Goal: Task Accomplishment & Management: Use online tool/utility

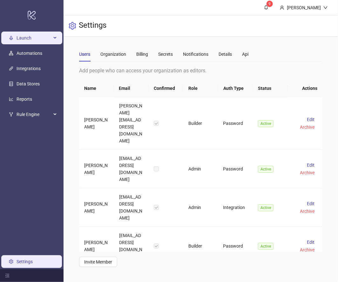
click at [18, 37] on span "Launch" at bounding box center [34, 37] width 35 height 13
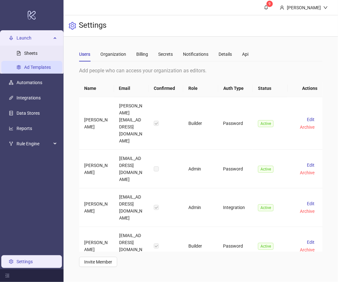
click at [33, 68] on link "Ad Templates" at bounding box center [37, 67] width 27 height 5
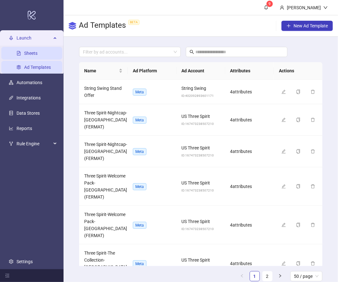
click at [34, 51] on link "Sheets" at bounding box center [30, 53] width 13 height 5
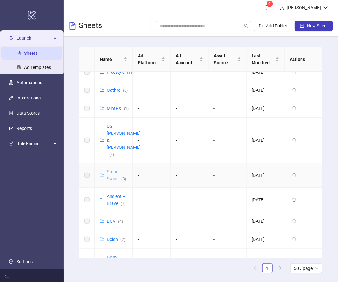
scroll to position [11, 0]
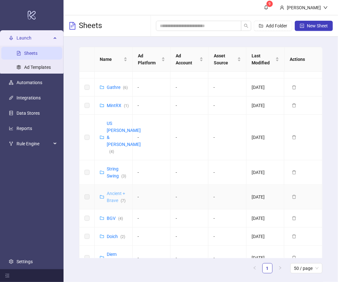
click at [113, 191] on link "Ancient + Brave ( 7 )" at bounding box center [116, 197] width 19 height 12
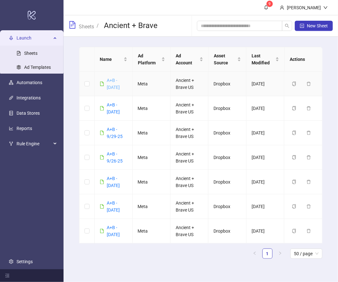
click at [116, 80] on link "A+B - 10-6-25" at bounding box center [113, 84] width 13 height 12
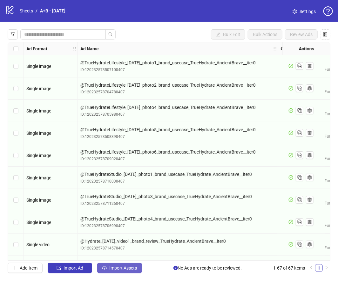
click at [106, 266] on icon "cloud-upload" at bounding box center [104, 267] width 4 height 4
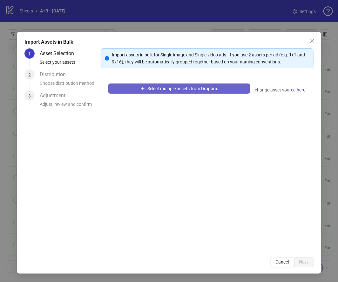
click at [139, 86] on button "Select multiple assets from Dropbox" at bounding box center [179, 88] width 142 height 10
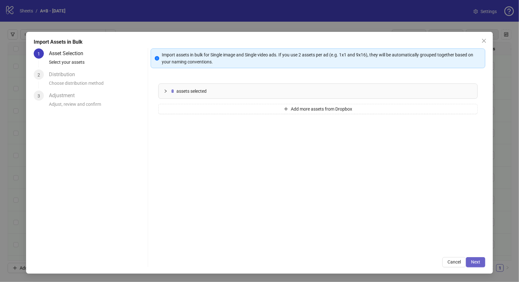
click at [338, 259] on button "Next" at bounding box center [475, 262] width 19 height 10
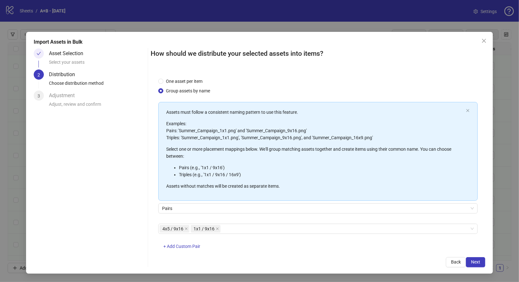
click at [338, 259] on button "Next" at bounding box center [475, 262] width 19 height 10
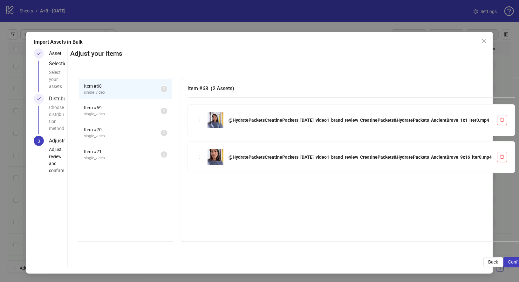
click at [338, 259] on button "Confirm" at bounding box center [517, 262] width 26 height 10
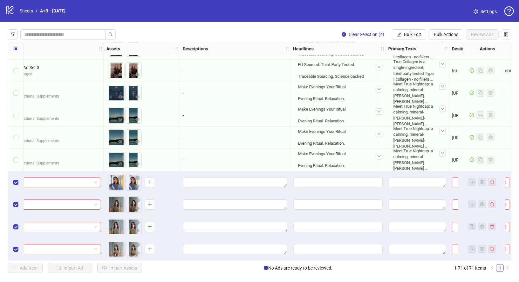
scroll to position [1378, 325]
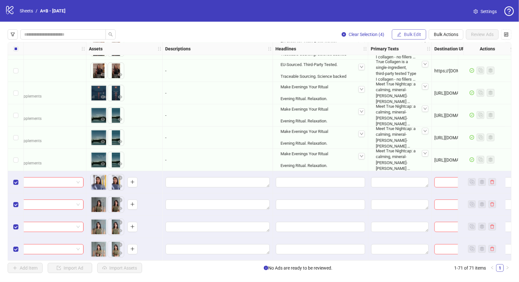
click at [338, 36] on span "Bulk Edit" at bounding box center [412, 34] width 17 height 5
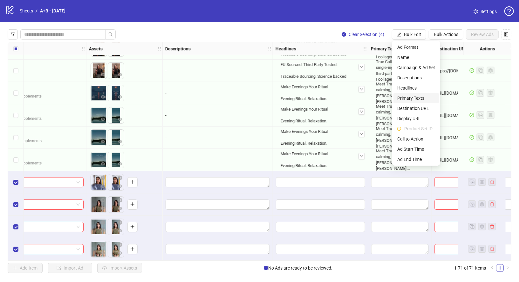
click at [338, 95] on span "Primary Texts" at bounding box center [417, 97] width 38 height 7
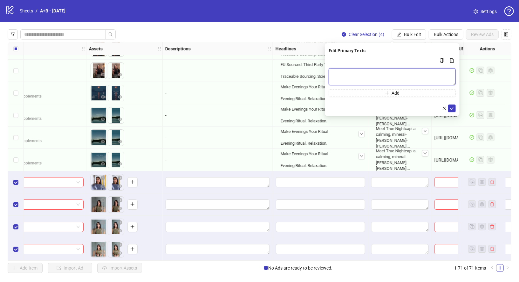
click at [338, 73] on textarea "Multi-text input container - paste or copy values" at bounding box center [392, 76] width 127 height 17
paste textarea "**********"
type textarea "**********"
click at [338, 107] on icon "close" at bounding box center [444, 108] width 4 height 4
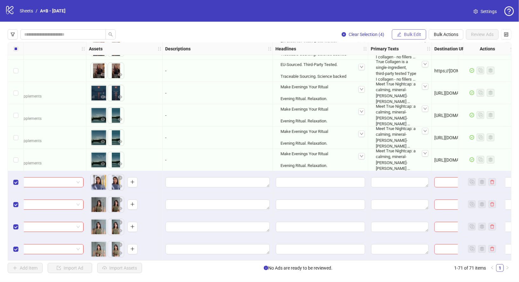
click at [338, 34] on span "Bulk Edit" at bounding box center [412, 34] width 17 height 5
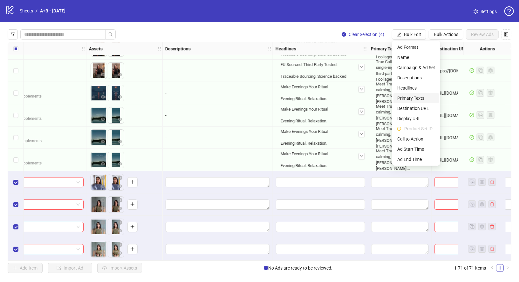
click at [338, 98] on span "Primary Texts" at bounding box center [417, 97] width 38 height 7
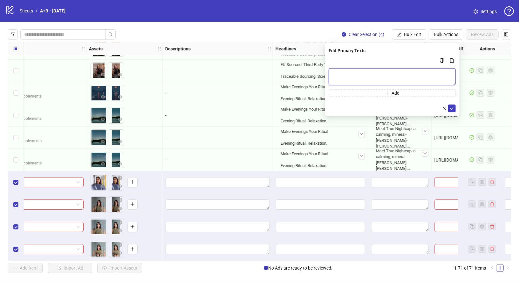
click at [338, 70] on textarea "Multi-text input container - paste or copy values" at bounding box center [392, 76] width 127 height 17
paste textarea "**********"
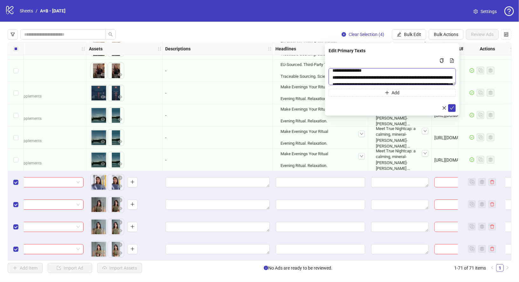
scroll to position [0, 0]
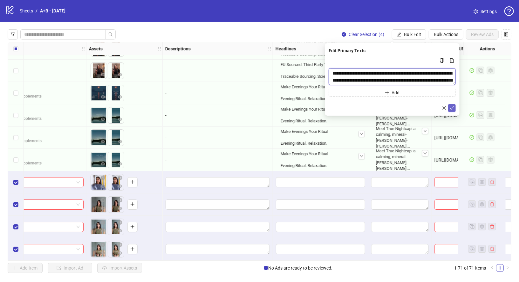
type textarea "**********"
click at [338, 109] on icon "check" at bounding box center [452, 108] width 4 height 4
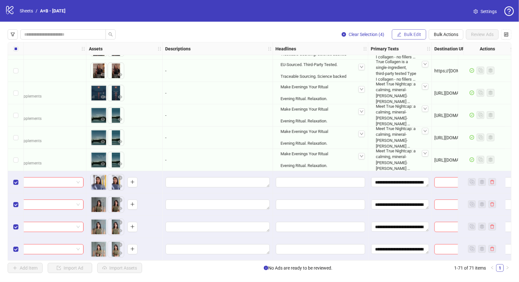
click at [338, 30] on button "Bulk Edit" at bounding box center [409, 34] width 34 height 10
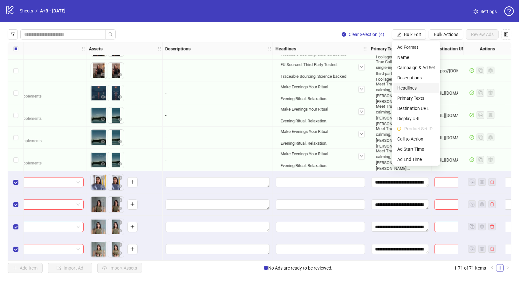
click at [338, 87] on span "Headlines" at bounding box center [417, 87] width 38 height 7
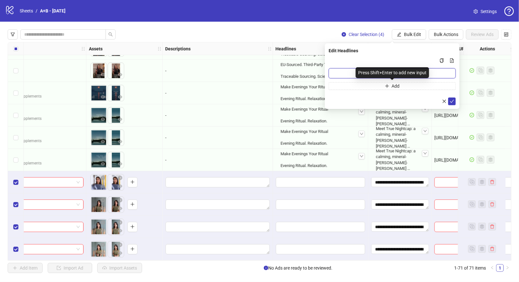
click at [333, 72] on input "Multi-input container - paste or copy values" at bounding box center [392, 73] width 127 height 10
paste input "**********"
type input "**********"
click at [338, 99] on icon "check" at bounding box center [452, 101] width 4 height 4
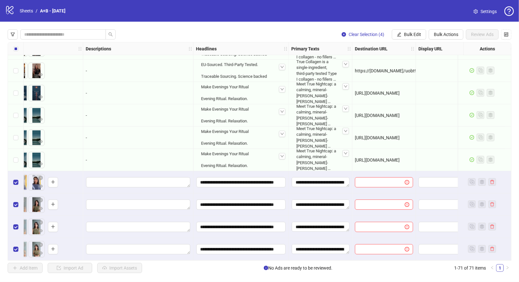
scroll to position [1378, 552]
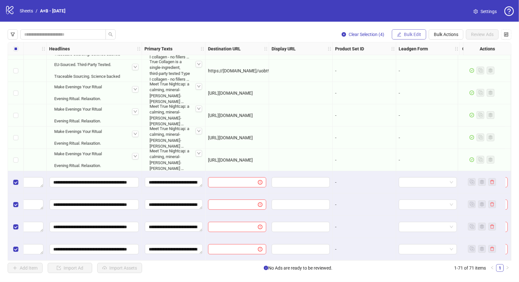
click at [338, 37] on button "Bulk Edit" at bounding box center [409, 34] width 34 height 10
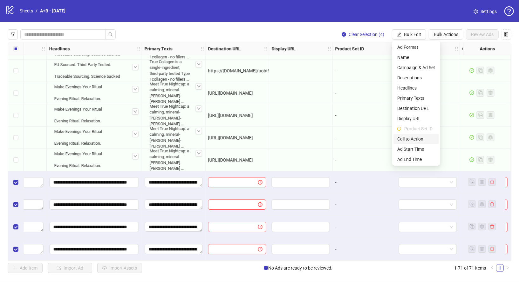
click at [338, 138] on span "Call to Action" at bounding box center [417, 138] width 38 height 7
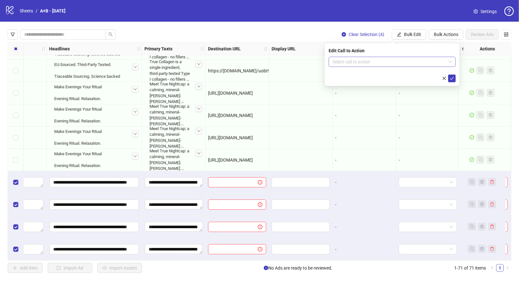
click at [338, 63] on input "search" at bounding box center [390, 62] width 114 height 10
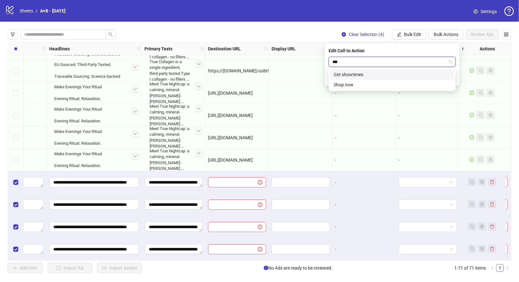
type input "****"
click at [338, 73] on div "Shop now" at bounding box center [392, 74] width 117 height 7
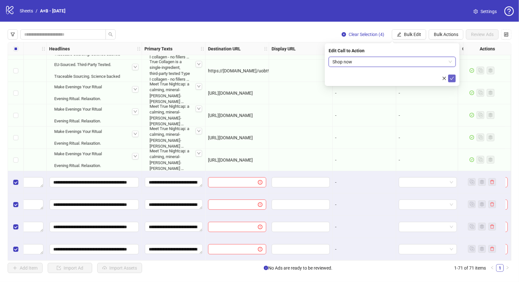
click at [338, 78] on icon "check" at bounding box center [452, 78] width 4 height 4
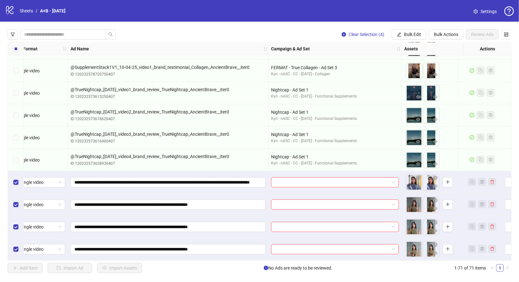
scroll to position [1378, 0]
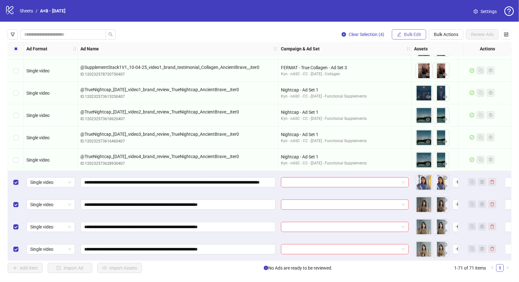
click at [338, 37] on button "Bulk Edit" at bounding box center [409, 34] width 34 height 10
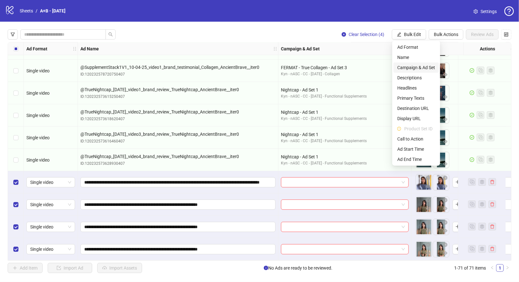
click at [338, 69] on span "Campaign & Ad Set" at bounding box center [417, 67] width 38 height 7
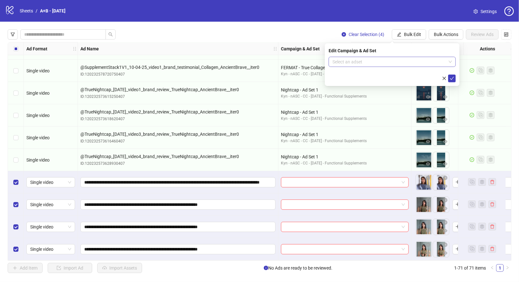
click at [338, 62] on input "search" at bounding box center [390, 62] width 114 height 10
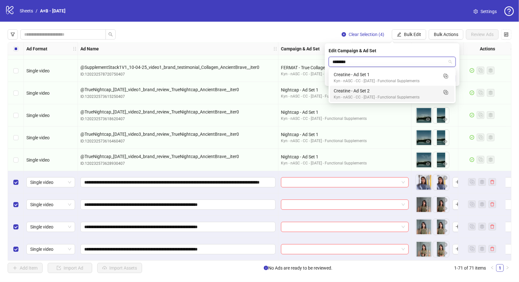
type input "********"
type input "*******"
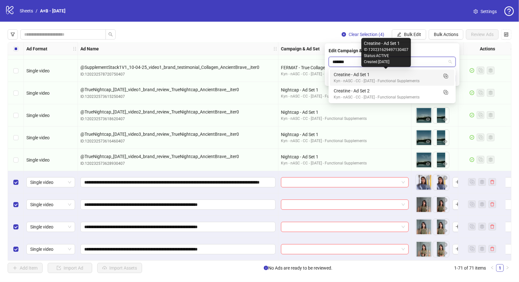
click at [338, 73] on div "Creatine - Ad Set 1" at bounding box center [386, 74] width 104 height 7
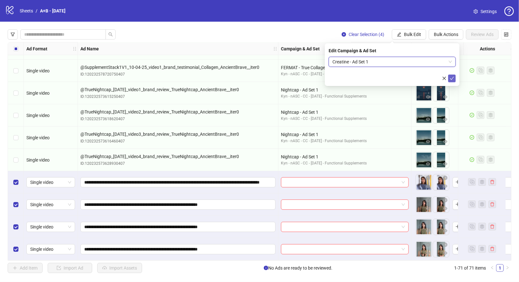
click at [338, 77] on icon "check" at bounding box center [452, 78] width 4 height 4
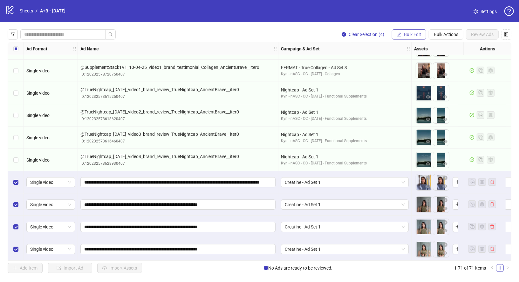
click at [338, 35] on icon "edit" at bounding box center [399, 34] width 4 height 4
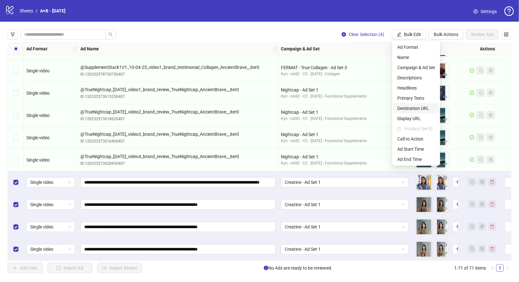
click at [338, 108] on span "Destination URL" at bounding box center [417, 108] width 38 height 7
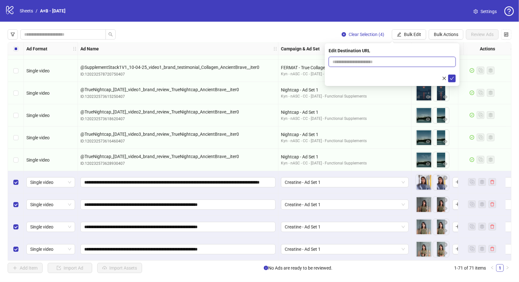
click at [338, 60] on input "text" at bounding box center [390, 61] width 115 height 7
paste input "**********"
type input "**********"
click at [338, 79] on icon "check" at bounding box center [452, 78] width 4 height 4
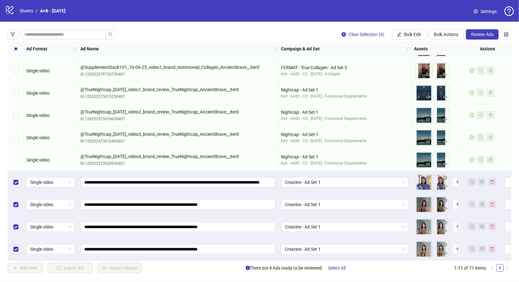
click at [338, 185] on icon "eye" at bounding box center [428, 186] width 4 height 4
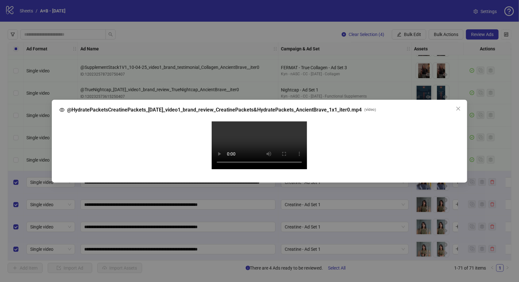
click at [338, 118] on div "@HydratePacketsCreatinePackets_10-02-25_video1_brand_review_CreatinePackets&Hyd…" at bounding box center [259, 141] width 519 height 282
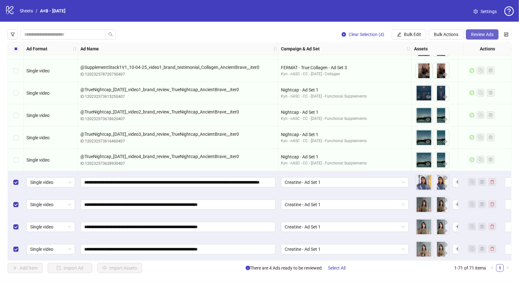
click at [338, 31] on button "Review Ads" at bounding box center [482, 34] width 33 height 10
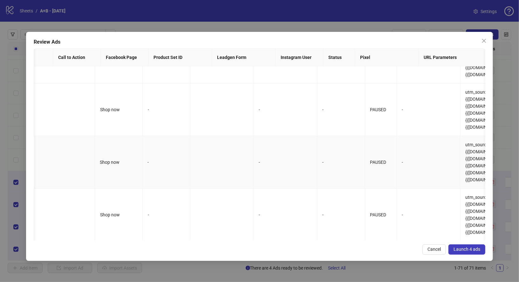
scroll to position [0, 700]
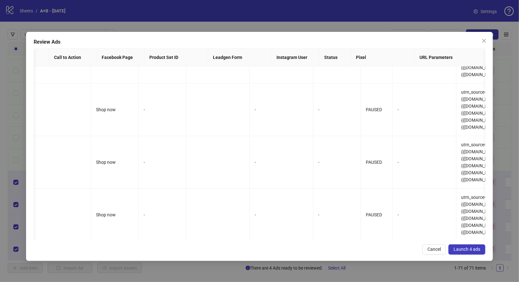
click at [338, 248] on span "Launch 4 ads" at bounding box center [467, 248] width 27 height 5
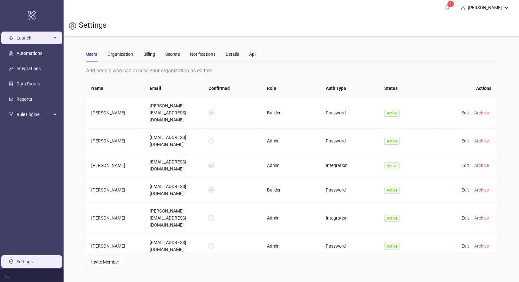
click at [33, 39] on span "Launch" at bounding box center [34, 37] width 35 height 13
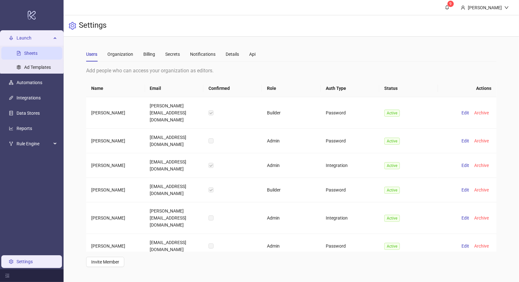
click at [38, 51] on link "Sheets" at bounding box center [30, 53] width 13 height 5
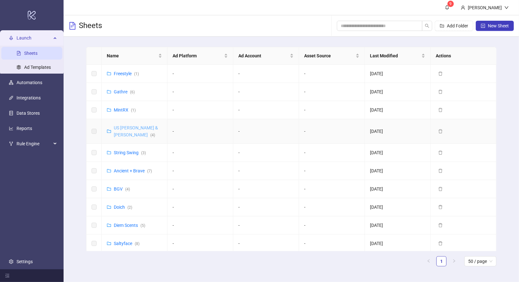
click at [130, 128] on link "US Purdy & Figg ( 4 )" at bounding box center [136, 131] width 44 height 12
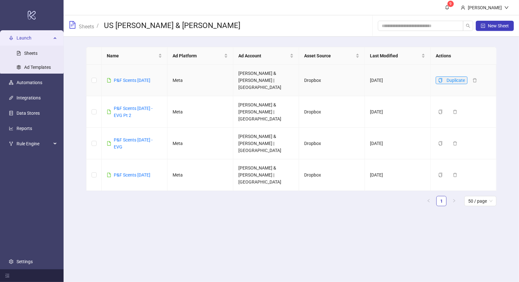
click at [440, 78] on icon "copy" at bounding box center [441, 80] width 4 height 4
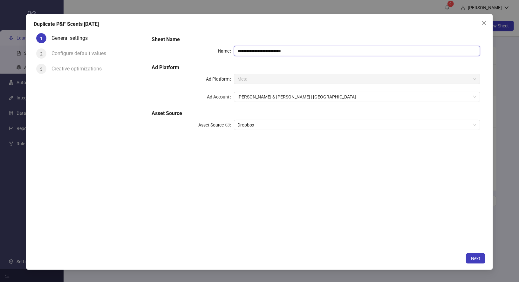
drag, startPoint x: 297, startPoint y: 49, endPoint x: 268, endPoint y: 49, distance: 28.6
click at [268, 49] on input "**********" at bounding box center [357, 51] width 247 height 10
type input "**********"
click at [478, 256] on span "Next" at bounding box center [475, 257] width 9 height 5
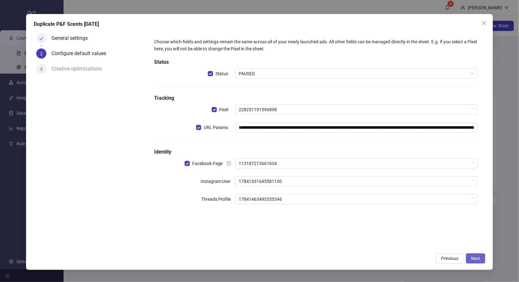
click at [478, 256] on span "Next" at bounding box center [475, 257] width 9 height 5
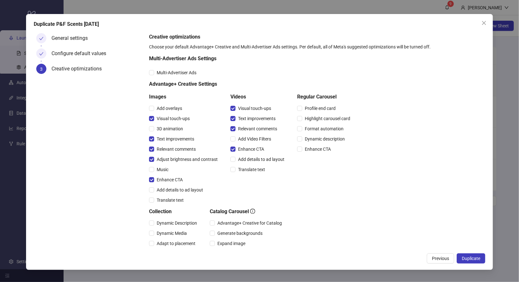
click at [478, 256] on span "Duplicate" at bounding box center [471, 257] width 18 height 5
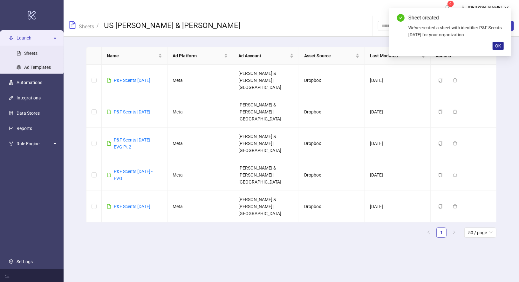
click at [499, 46] on span "OK" at bounding box center [499, 45] width 6 height 5
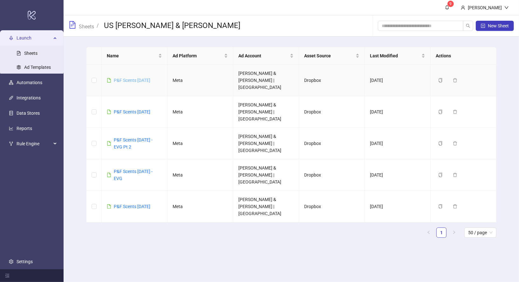
click at [123, 78] on link "P&F Scents [DATE]" at bounding box center [132, 80] width 37 height 5
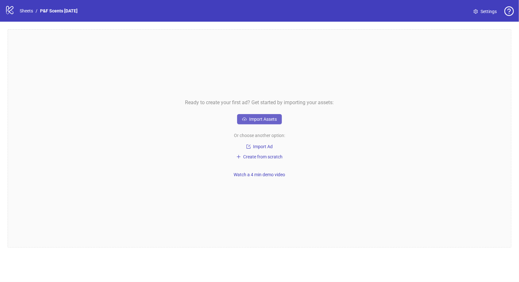
click at [259, 119] on span "Import Assets" at bounding box center [263, 118] width 28 height 5
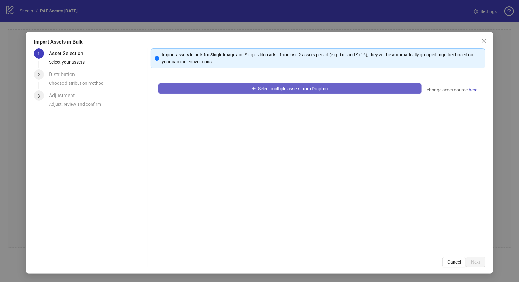
click at [259, 93] on button "Select multiple assets from Dropbox" at bounding box center [290, 88] width 264 height 10
click at [303, 89] on span "Select multiple assets from Dropbox" at bounding box center [294, 88] width 71 height 5
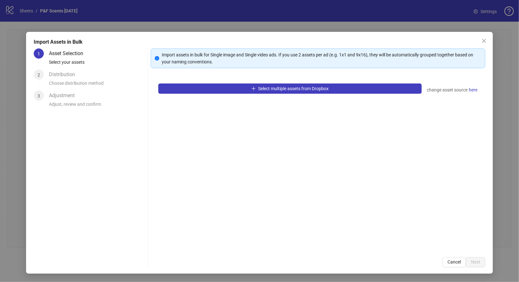
click at [379, 96] on div "Select multiple assets from Dropbox change asset source here" at bounding box center [318, 162] width 335 height 173
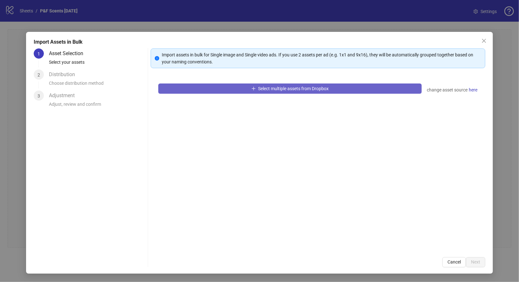
click at [379, 87] on button "Select multiple assets from Dropbox" at bounding box center [290, 88] width 264 height 10
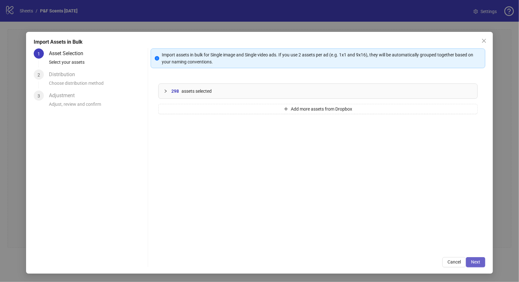
click at [473, 261] on span "Next" at bounding box center [475, 261] width 9 height 5
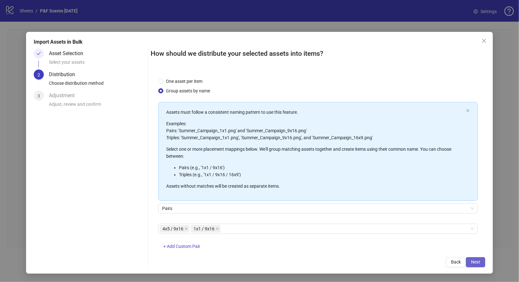
click at [472, 261] on span "Next" at bounding box center [475, 261] width 9 height 5
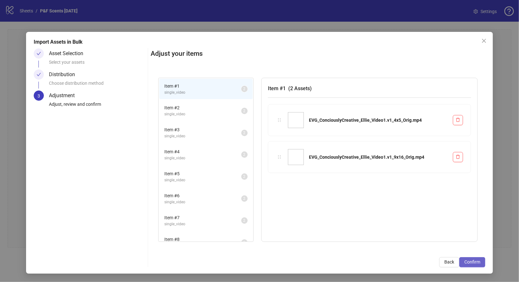
click at [472, 261] on span "Confirm" at bounding box center [473, 261] width 16 height 5
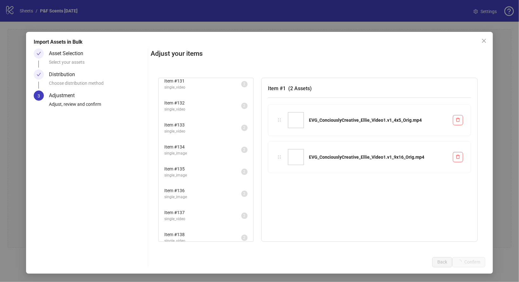
scroll to position [3089, 0]
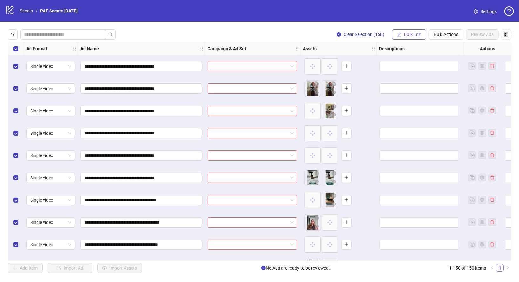
click at [407, 31] on button "Bulk Edit" at bounding box center [409, 34] width 34 height 10
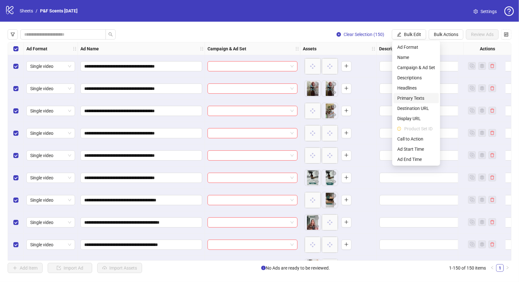
click at [408, 95] on span "Primary Texts" at bounding box center [417, 97] width 38 height 7
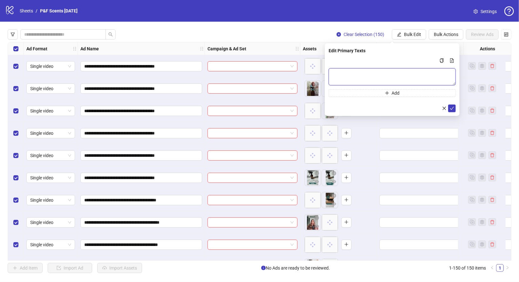
click at [341, 71] on textarea "Multi-text input container - paste or copy values" at bounding box center [392, 76] width 127 height 17
paste textarea "**********"
type textarea "**********"
click at [453, 107] on icon "check" at bounding box center [452, 107] width 4 height 3
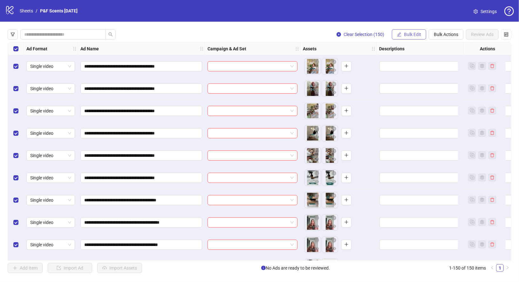
click at [400, 37] on span "button" at bounding box center [399, 34] width 4 height 5
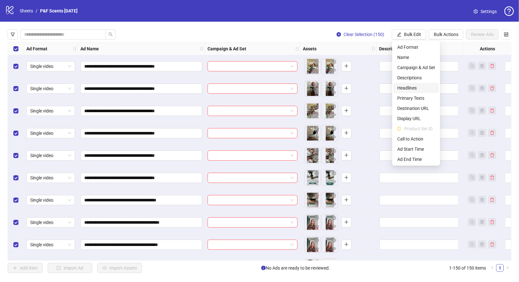
click at [413, 87] on span "Headlines" at bounding box center [417, 87] width 38 height 7
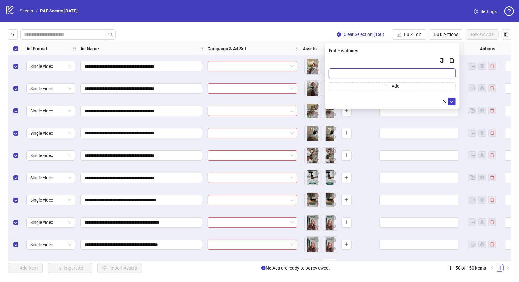
click at [376, 72] on input "Multi-input container - paste or copy values" at bounding box center [392, 73] width 127 height 10
paste input "**********"
type input "**********"
click at [453, 98] on button "submit" at bounding box center [452, 101] width 8 height 8
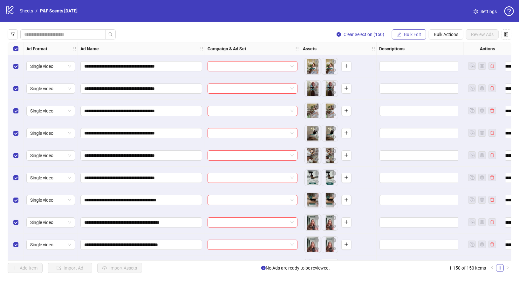
click at [407, 31] on button "Bulk Edit" at bounding box center [409, 34] width 34 height 10
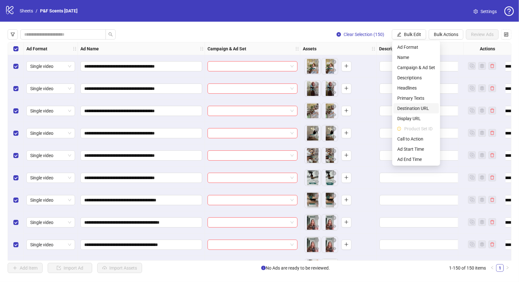
click at [420, 108] on span "Destination URL" at bounding box center [417, 108] width 38 height 7
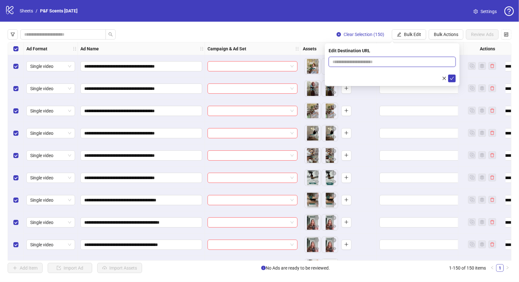
click at [386, 59] on input "text" at bounding box center [390, 61] width 115 height 7
paste input "**********"
type input "**********"
click at [450, 79] on icon "check" at bounding box center [452, 78] width 4 height 4
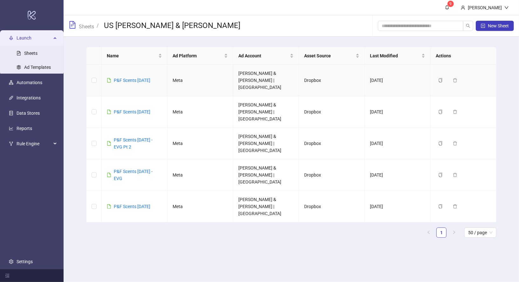
click at [145, 68] on td "P&F Scents [DATE]" at bounding box center [135, 80] width 66 height 31
click at [144, 78] on link "P&F Scents [DATE]" at bounding box center [132, 80] width 37 height 5
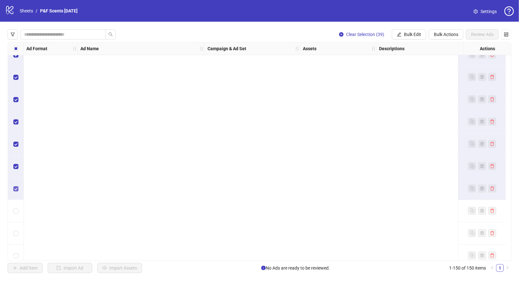
scroll to position [1019, 0]
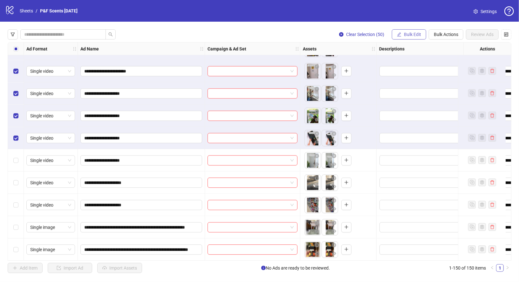
click at [399, 37] on button "Bulk Edit" at bounding box center [409, 34] width 34 height 10
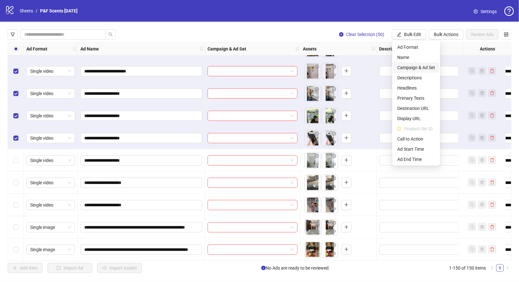
click at [419, 69] on span "Campaign & Ad Set" at bounding box center [417, 67] width 38 height 7
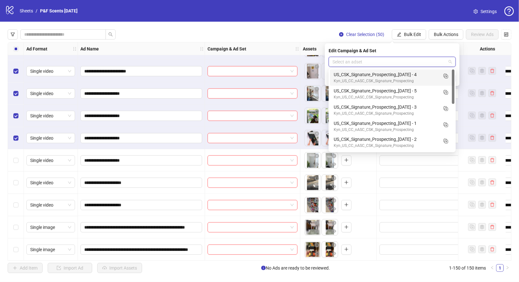
click at [393, 59] on input "search" at bounding box center [390, 62] width 114 height 10
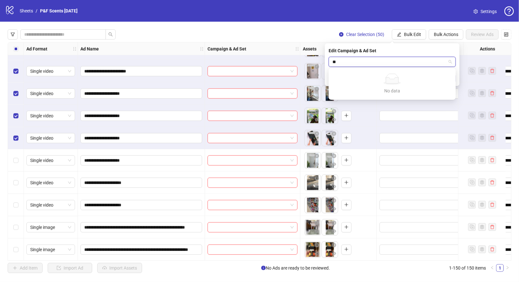
type input "*"
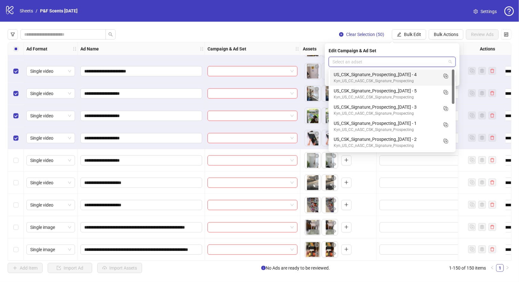
type input "*"
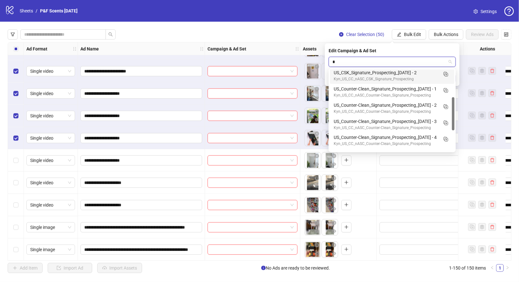
scroll to position [67, 0]
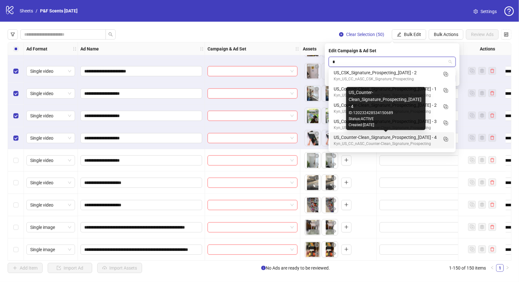
click at [425, 137] on div "US_Counter-Clean_Signature_Prospecting_[DATE] - 4" at bounding box center [386, 137] width 104 height 7
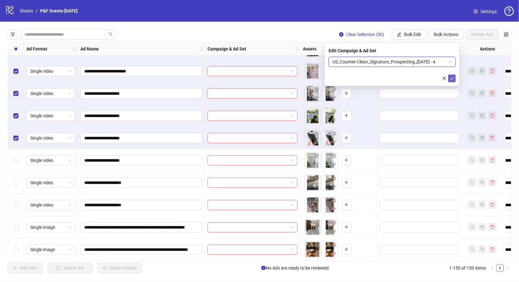
click at [455, 76] on button "submit" at bounding box center [452, 78] width 8 height 8
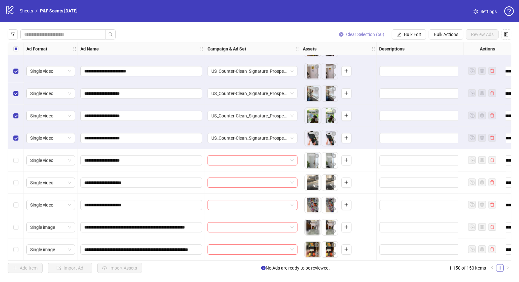
click at [342, 33] on icon "close-circle" at bounding box center [341, 34] width 4 height 4
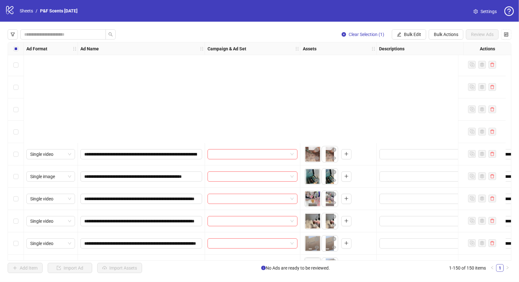
scroll to position [2134, 0]
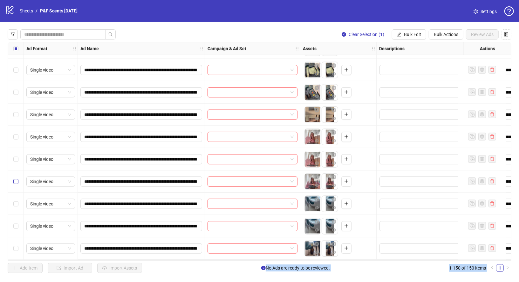
click at [16, 178] on label "Select row 102" at bounding box center [15, 181] width 5 height 7
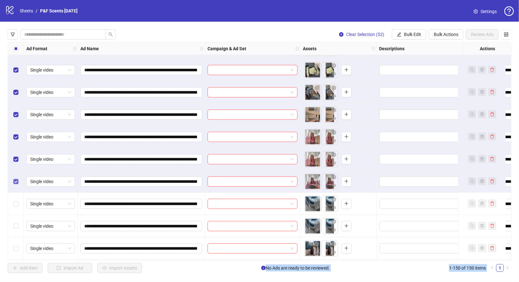
click at [16, 178] on label "Select row 102" at bounding box center [15, 181] width 5 height 7
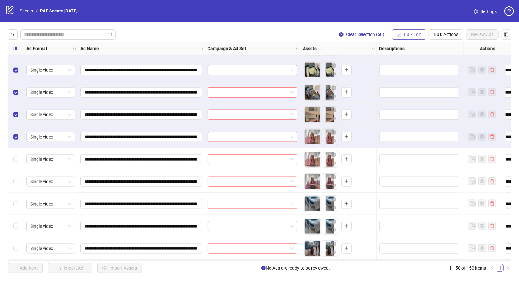
click at [401, 32] on icon "edit" at bounding box center [400, 34] width 4 height 4
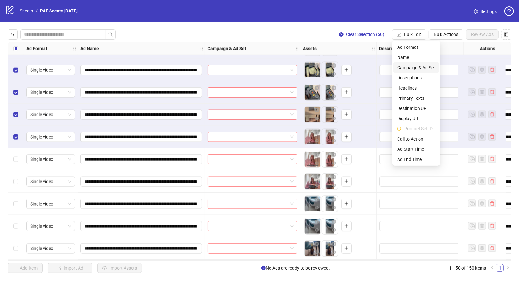
click at [424, 68] on span "Campaign & Ad Set" at bounding box center [417, 67] width 38 height 7
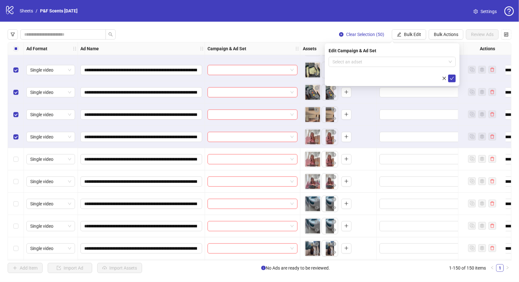
click at [385, 68] on form "Select an adset" at bounding box center [392, 69] width 127 height 25
click at [385, 63] on input "search" at bounding box center [390, 62] width 114 height 10
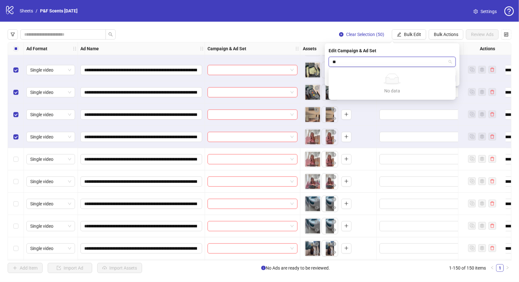
type input "*"
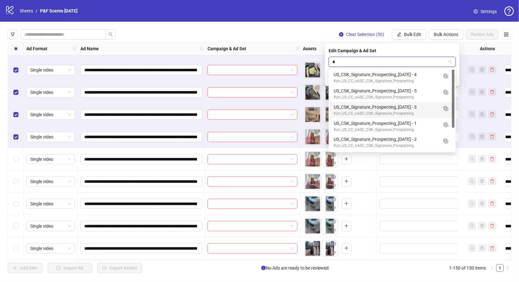
scroll to position [32, 0]
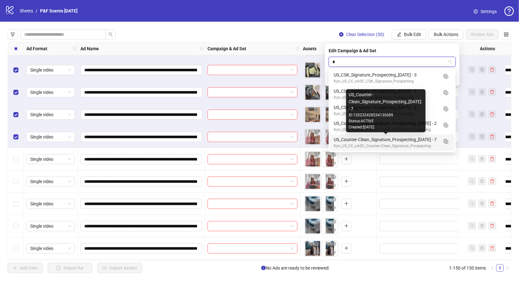
click at [418, 139] on div "US_Counter-Clean_Signature_Prospecting_[DATE] - 7" at bounding box center [386, 139] width 104 height 7
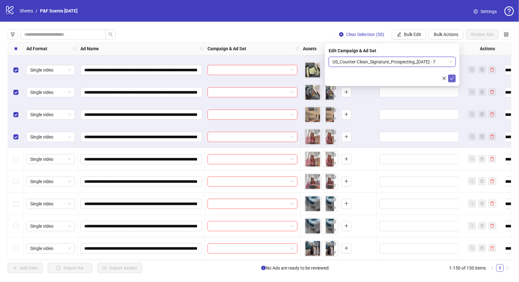
click at [453, 78] on icon "check" at bounding box center [452, 78] width 4 height 4
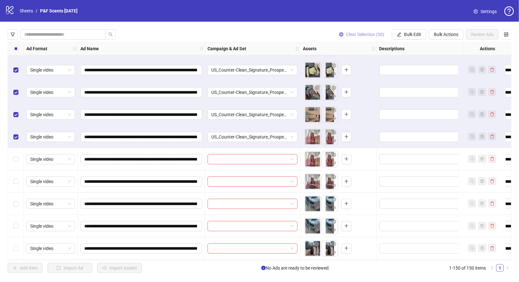
click at [341, 35] on icon "close-circle" at bounding box center [341, 34] width 4 height 4
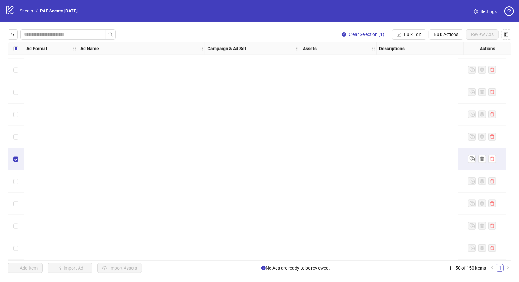
scroll to position [3137, 0]
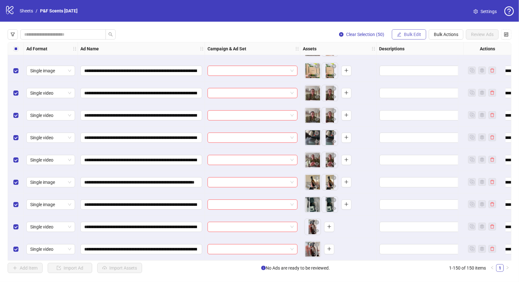
click at [412, 33] on span "Bulk Edit" at bounding box center [412, 34] width 17 height 5
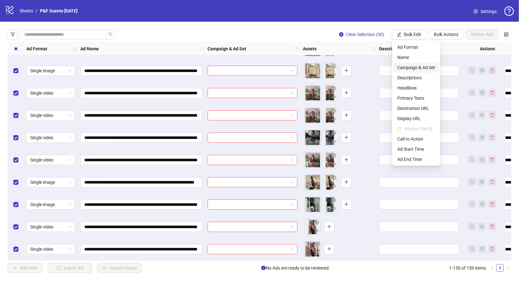
click at [421, 68] on span "Campaign & Ad Set" at bounding box center [417, 67] width 38 height 7
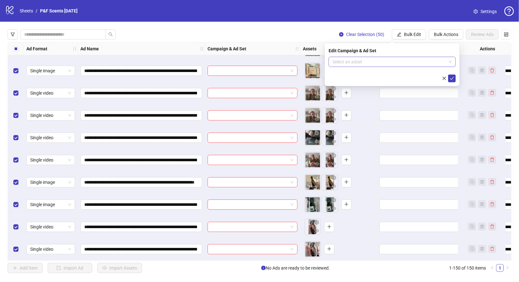
click at [391, 62] on input "search" at bounding box center [390, 62] width 114 height 10
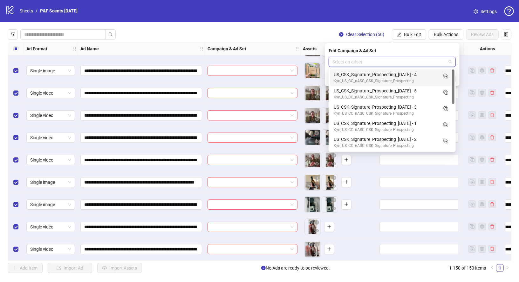
type input "*"
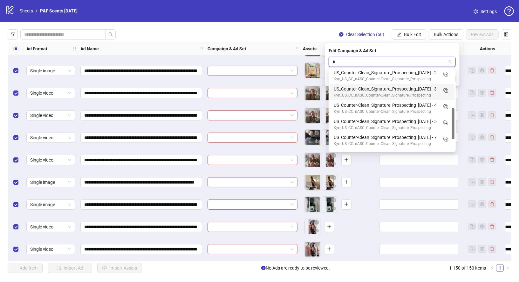
scroll to position [101, 0]
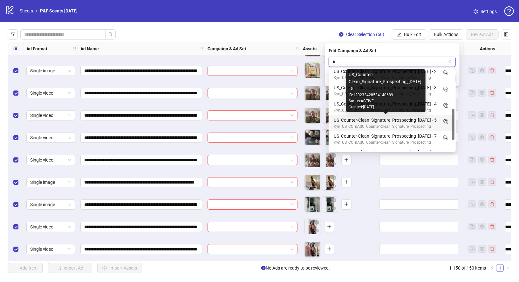
click at [430, 118] on div "US_Counter-Clean_Signature_Prospecting_[DATE] - 5" at bounding box center [386, 119] width 104 height 7
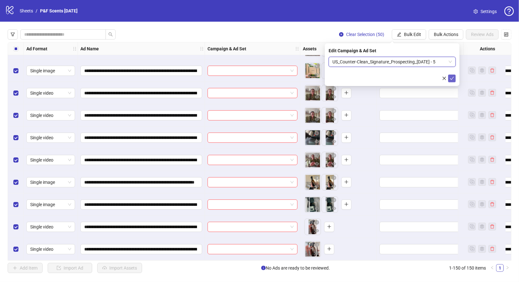
click at [454, 77] on icon "check" at bounding box center [452, 78] width 4 height 4
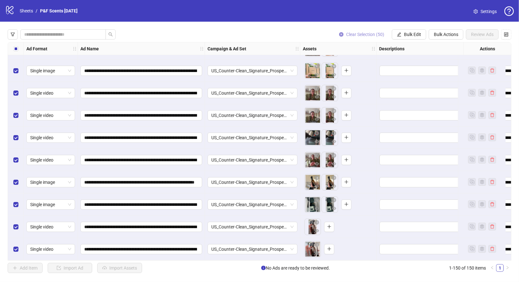
click at [339, 35] on icon "close-circle" at bounding box center [341, 34] width 4 height 4
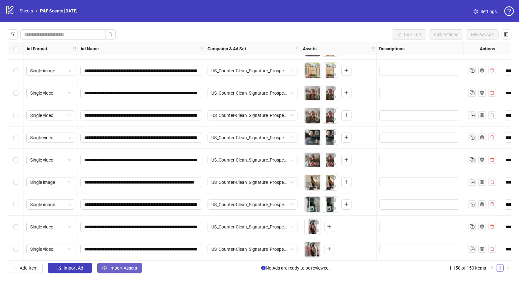
click at [108, 265] on button "Import Assets" at bounding box center [119, 267] width 45 height 10
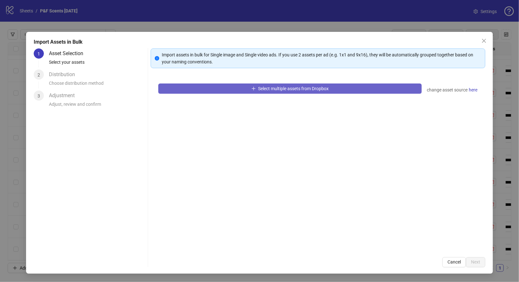
click at [280, 87] on span "Select multiple assets from Dropbox" at bounding box center [294, 88] width 71 height 5
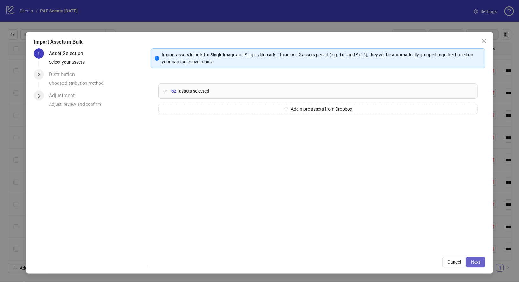
click at [474, 264] on span "Next" at bounding box center [475, 261] width 9 height 5
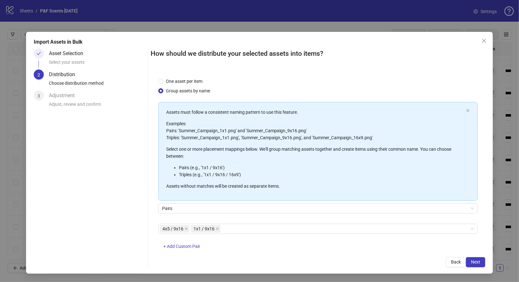
click at [479, 261] on span "Next" at bounding box center [475, 261] width 9 height 5
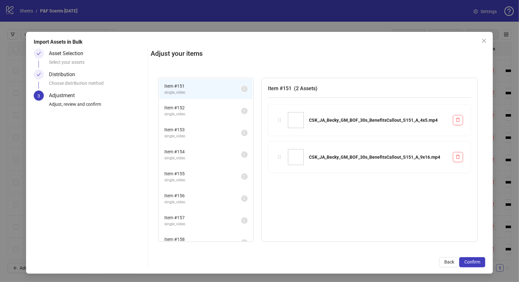
click at [479, 261] on span "Confirm" at bounding box center [473, 261] width 16 height 5
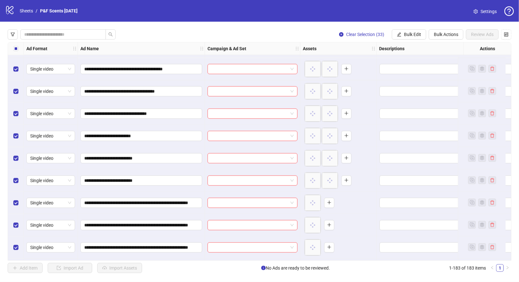
scroll to position [3872, 0]
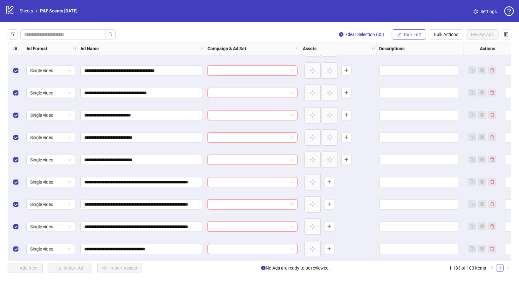
click at [398, 37] on span "button" at bounding box center [399, 34] width 4 height 5
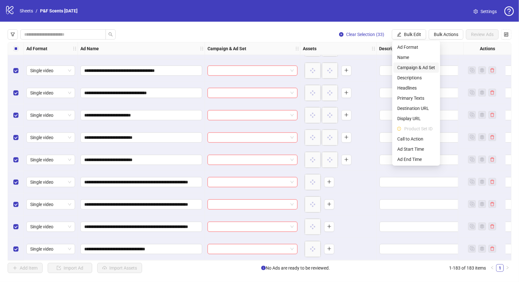
click at [403, 65] on span "Campaign & Ad Set" at bounding box center [417, 67] width 38 height 7
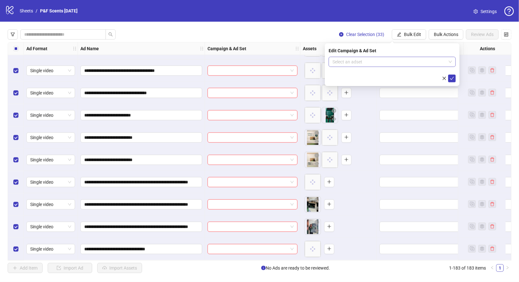
click at [380, 62] on input "search" at bounding box center [390, 62] width 114 height 10
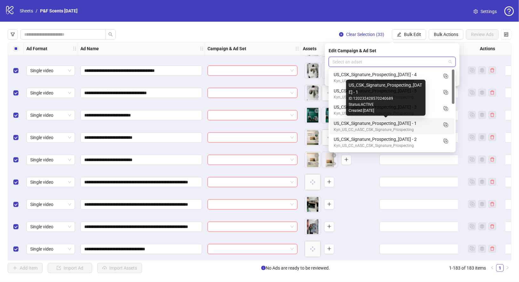
click at [370, 124] on div "US_CSK_Signature_Prospecting_[DATE] - 1" at bounding box center [386, 123] width 104 height 7
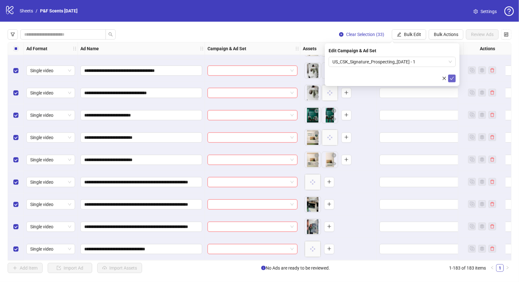
click at [453, 79] on icon "check" at bounding box center [452, 78] width 4 height 4
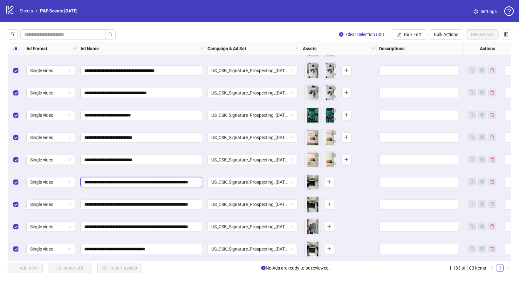
click at [177, 178] on input "**********" at bounding box center [140, 181] width 113 height 7
drag, startPoint x: 204, startPoint y: 47, endPoint x: 271, endPoint y: 53, distance: 66.7
click at [271, 49] on div "Ad Format Ad Name Campaign & Ad Set Assets Descriptions Headlines Primary Texts…" at bounding box center [375, 49] width 703 height 0
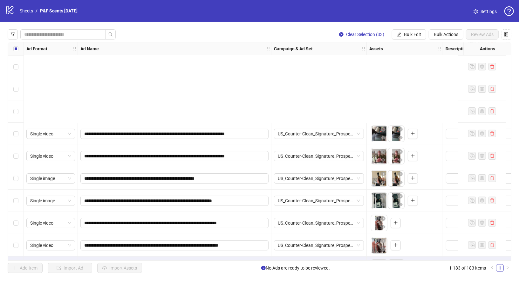
scroll to position [3257, 0]
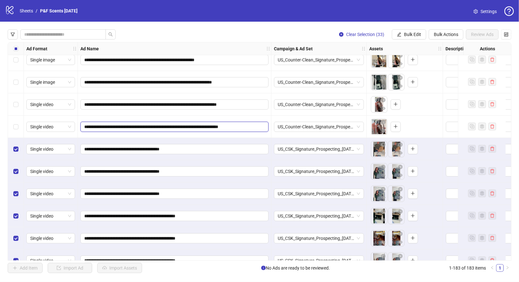
click at [253, 127] on input "**********" at bounding box center [173, 126] width 179 height 7
click at [342, 31] on button "Clear Selection (33)" at bounding box center [361, 34] width 55 height 10
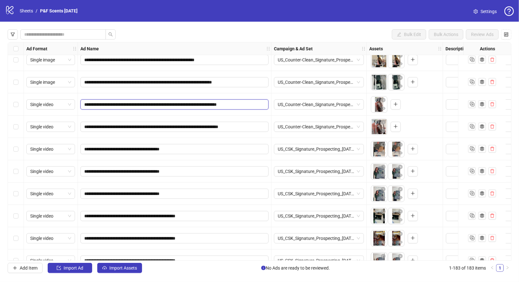
click at [244, 104] on input "**********" at bounding box center [173, 104] width 179 height 7
click at [394, 125] on icon "plus" at bounding box center [396, 126] width 4 height 4
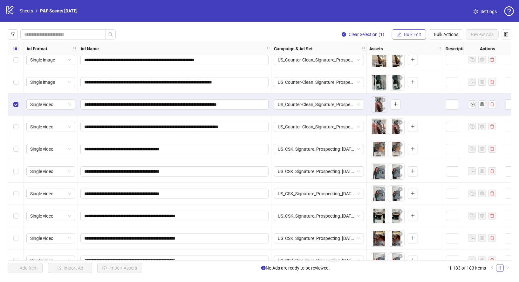
click at [411, 34] on span "Bulk Edit" at bounding box center [412, 34] width 17 height 5
click at [316, 108] on span "US_Counter-Clean_Signature_Prospecting_[DATE] - 5" at bounding box center [319, 105] width 82 height 10
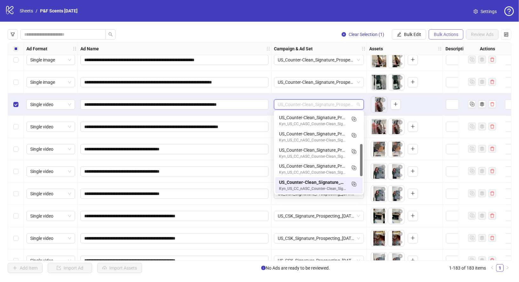
click at [449, 35] on span "Bulk Actions" at bounding box center [446, 34] width 24 height 5
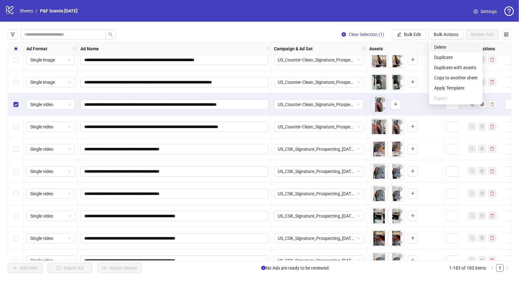
click at [449, 52] on li "Delete" at bounding box center [456, 47] width 51 height 10
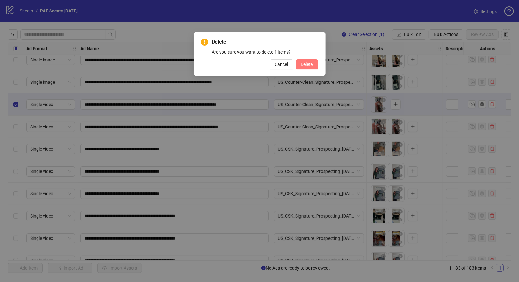
click at [307, 64] on span "Delete" at bounding box center [307, 64] width 12 height 5
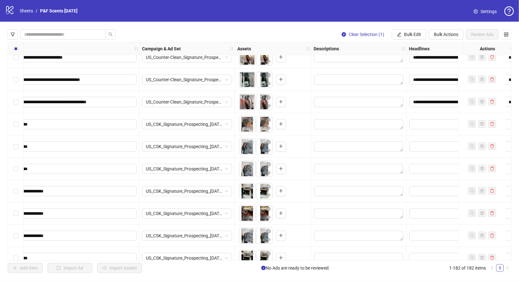
scroll to position [3260, 131]
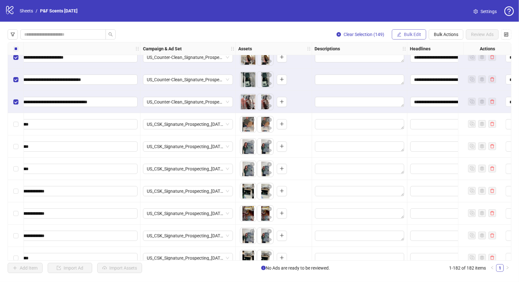
click at [419, 36] on span "Bulk Edit" at bounding box center [412, 34] width 17 height 5
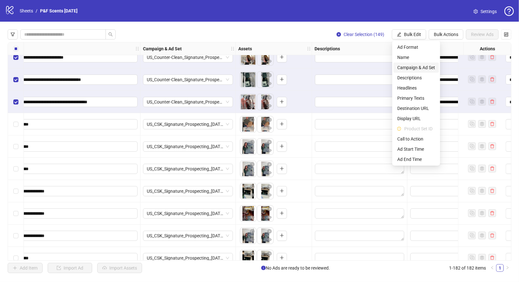
click at [414, 66] on span "Campaign & Ad Set" at bounding box center [417, 67] width 38 height 7
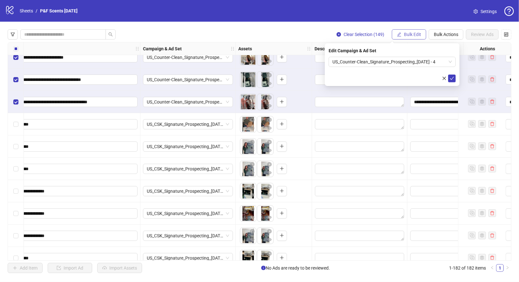
click at [421, 32] on span "Bulk Edit" at bounding box center [412, 34] width 17 height 5
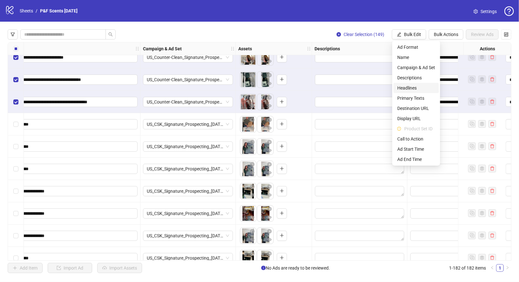
click at [410, 90] on span "Headlines" at bounding box center [417, 87] width 38 height 7
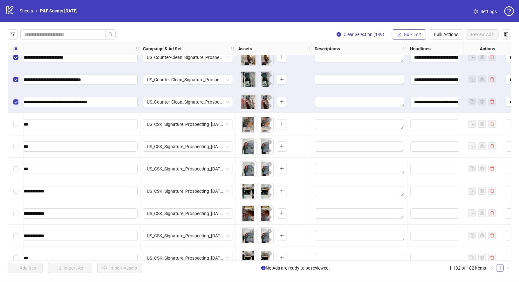
click at [415, 35] on span "Bulk Edit" at bounding box center [412, 34] width 17 height 5
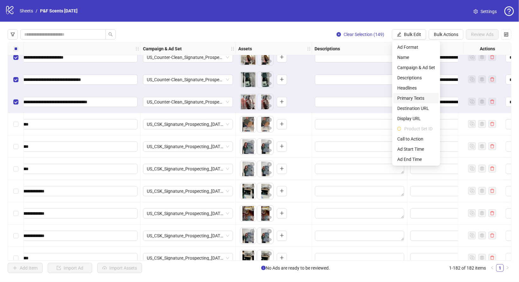
click at [414, 99] on span "Primary Texts" at bounding box center [417, 97] width 38 height 7
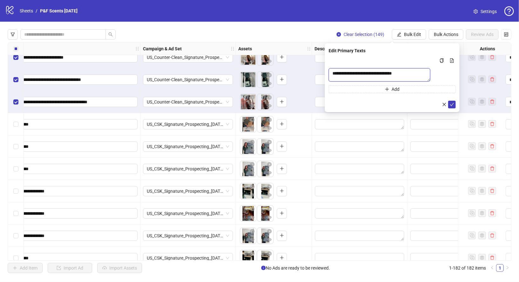
click at [404, 73] on textarea "**********" at bounding box center [380, 74] width 102 height 13
paste textarea "**********"
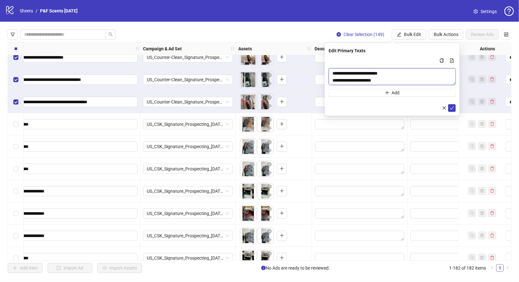
type textarea "**********"
drag, startPoint x: 404, startPoint y: 80, endPoint x: 397, endPoint y: 27, distance: 52.6
click at [397, 27] on body "**********" at bounding box center [259, 141] width 519 height 282
paste textarea "**********"
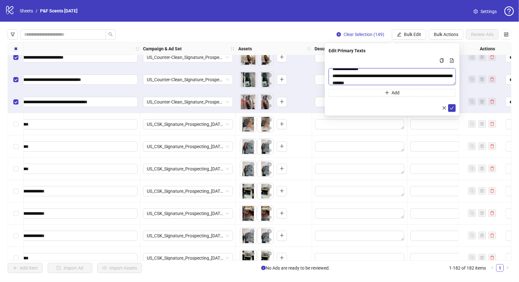
type textarea "**********"
click at [453, 106] on icon "check" at bounding box center [452, 108] width 4 height 4
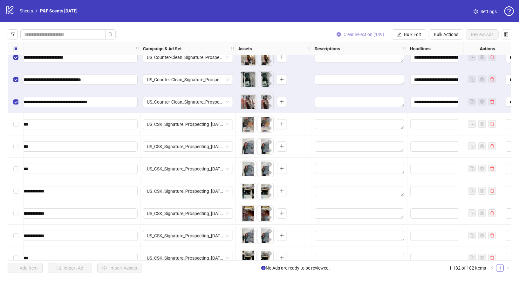
click at [339, 34] on icon "close-circle" at bounding box center [339, 34] width 4 height 4
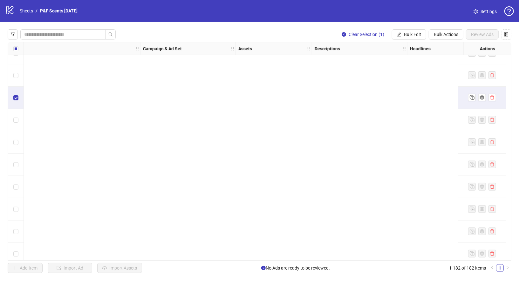
scroll to position [3849, 131]
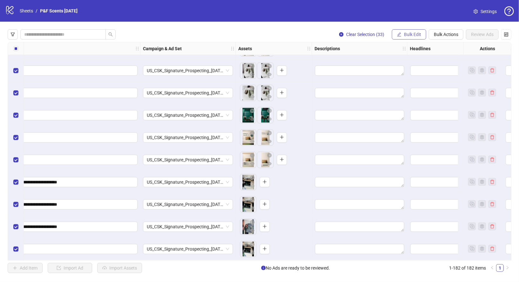
click at [414, 35] on span "Bulk Edit" at bounding box center [412, 34] width 17 height 5
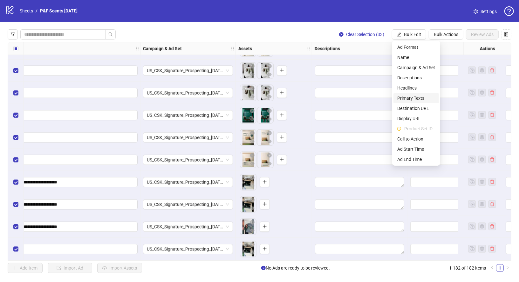
click at [414, 99] on span "Primary Texts" at bounding box center [417, 97] width 38 height 7
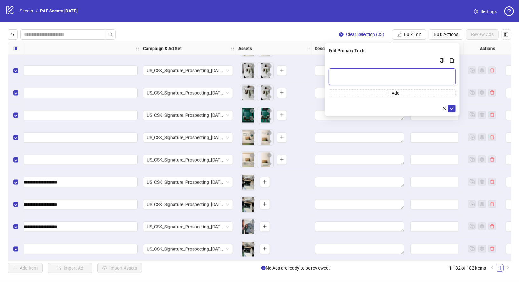
click at [372, 76] on textarea "Multi-text input container - paste or copy values" at bounding box center [392, 76] width 127 height 17
paste textarea "**********"
type textarea "**********"
click at [453, 107] on icon "check" at bounding box center [452, 108] width 4 height 4
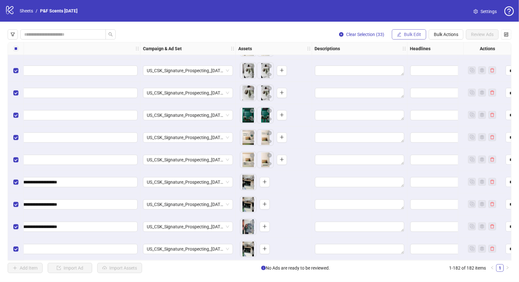
click at [407, 33] on span "Bulk Edit" at bounding box center [412, 34] width 17 height 5
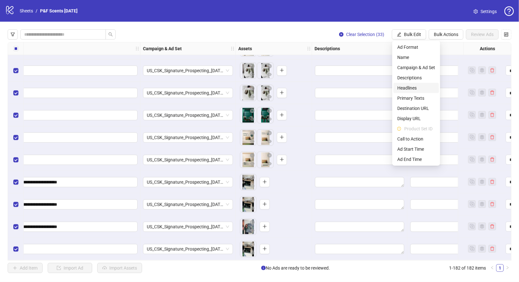
click at [422, 86] on span "Headlines" at bounding box center [417, 87] width 38 height 7
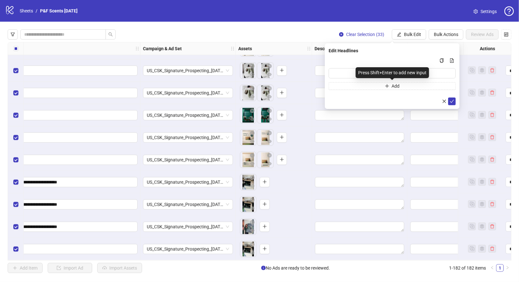
click at [398, 71] on div "Press Shift+Enter to add new input" at bounding box center [392, 72] width 73 height 11
click at [434, 71] on input "Multi-input container - paste or copy values" at bounding box center [392, 73] width 127 height 10
paste input "**********"
type input "**********"
click at [453, 99] on icon "check" at bounding box center [452, 101] width 4 height 4
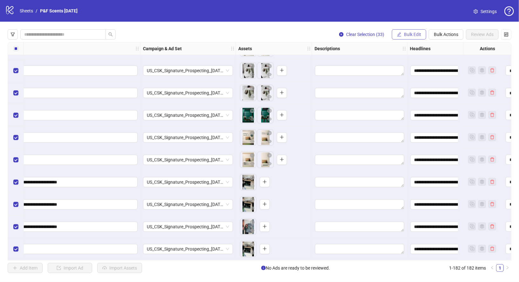
click at [407, 31] on button "Bulk Edit" at bounding box center [409, 34] width 34 height 10
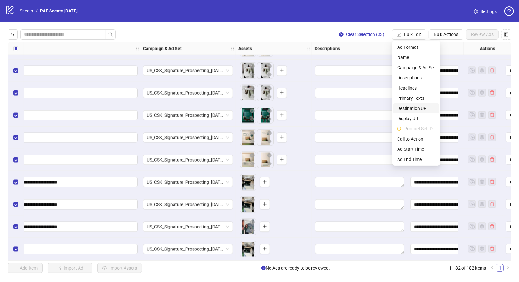
click at [411, 107] on span "Destination URL" at bounding box center [417, 108] width 38 height 7
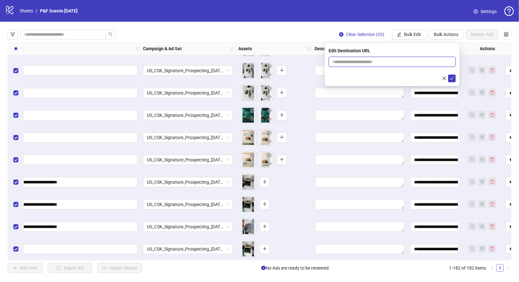
click at [383, 59] on input "text" at bounding box center [390, 61] width 115 height 7
paste input "**********"
type input "**********"
click at [454, 77] on icon "check" at bounding box center [452, 78] width 4 height 4
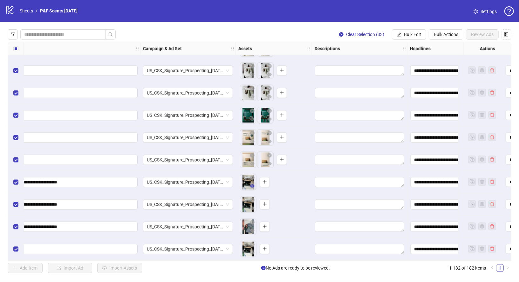
click at [252, 184] on icon "eye" at bounding box center [252, 185] width 4 height 3
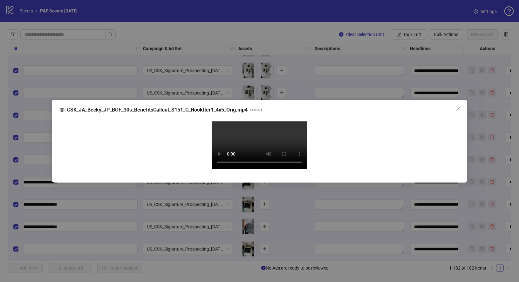
click at [491, 95] on div "CSK_JA_Becky_JP_BOF_30s_BenefitsCallout_S151_C_HookIter1_4x5_Orig.mp4 ( video )…" at bounding box center [259, 141] width 519 height 282
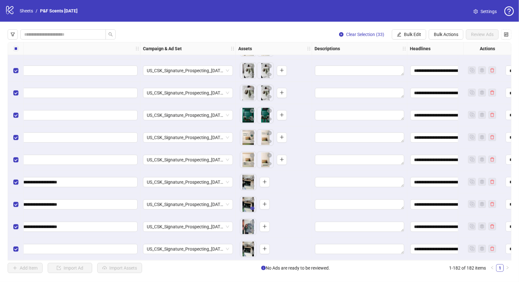
click at [251, 207] on icon "eye" at bounding box center [252, 207] width 4 height 3
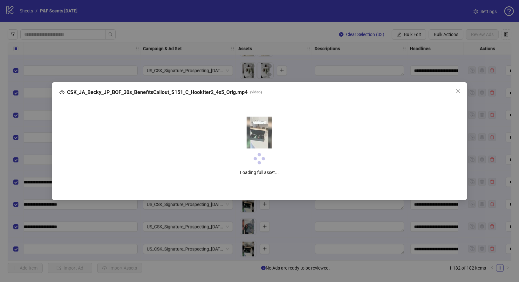
click at [259, 151] on span at bounding box center [260, 158] width 14 height 14
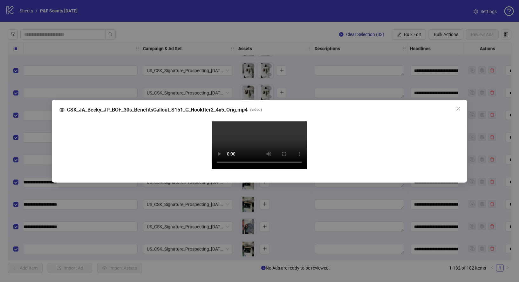
click at [243, 169] on video "Your browser does not support the video tag." at bounding box center [259, 145] width 95 height 48
click at [514, 114] on div "CSK_JA_Becky_JP_BOF_30s_BenefitsCallout_S151_C_HookIter2_4x5_Orig.mp4 ( video )…" at bounding box center [259, 141] width 519 height 282
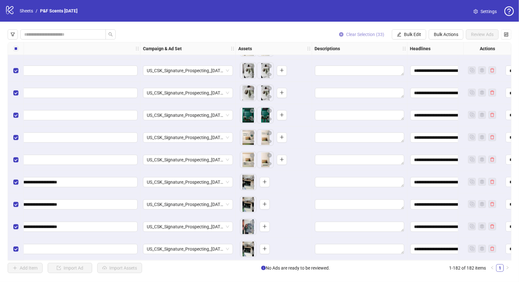
click at [341, 32] on icon "close-circle" at bounding box center [341, 34] width 4 height 4
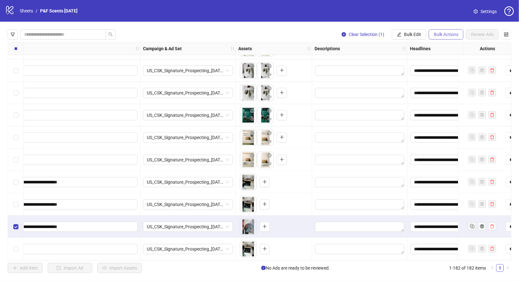
click at [438, 35] on span "Bulk Actions" at bounding box center [446, 34] width 24 height 5
click at [440, 49] on span "Delete" at bounding box center [457, 47] width 44 height 7
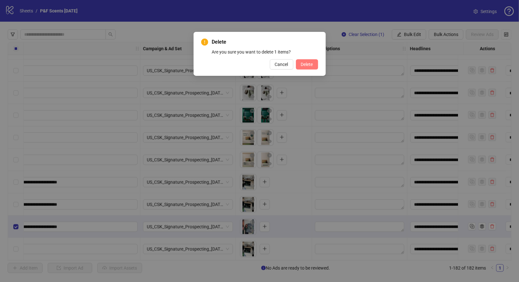
click at [305, 66] on span "Delete" at bounding box center [307, 64] width 12 height 5
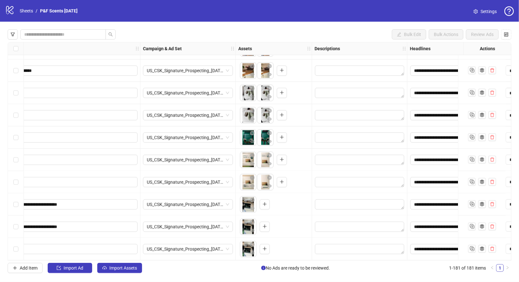
scroll to position [3827, 131]
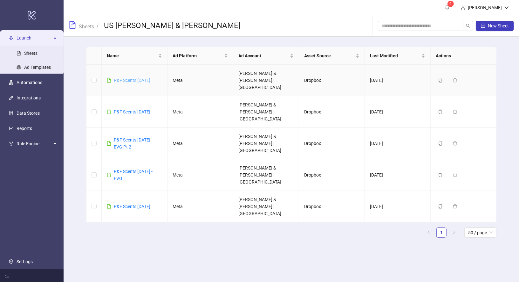
click at [148, 78] on link "P&F Scents [DATE]" at bounding box center [132, 80] width 37 height 5
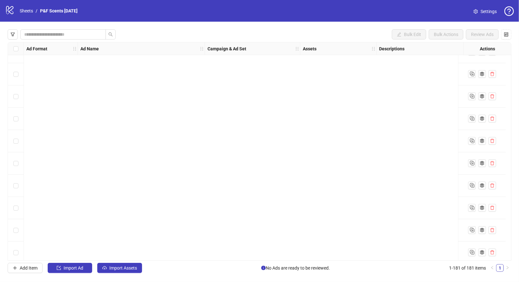
scroll to position [3827, 0]
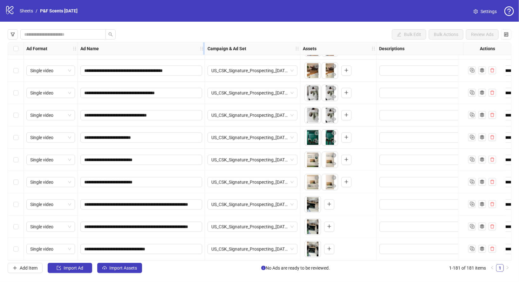
drag, startPoint x: 203, startPoint y: 49, endPoint x: 281, endPoint y: 49, distance: 77.6
click at [204, 49] on icon "holder" at bounding box center [202, 48] width 4 height 4
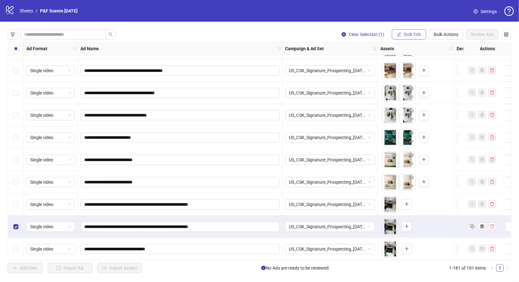
click at [418, 31] on button "Bulk Edit" at bounding box center [409, 34] width 34 height 10
click at [452, 33] on span "Bulk Actions" at bounding box center [446, 34] width 24 height 5
click at [449, 42] on li "Delete" at bounding box center [456, 47] width 51 height 10
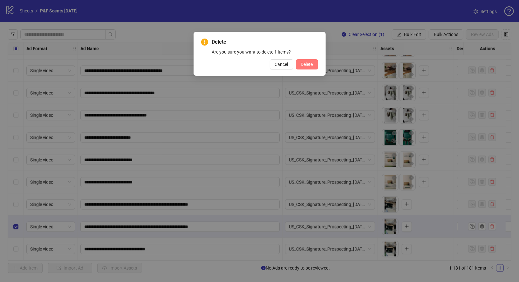
click at [311, 66] on span "Delete" at bounding box center [307, 64] width 12 height 5
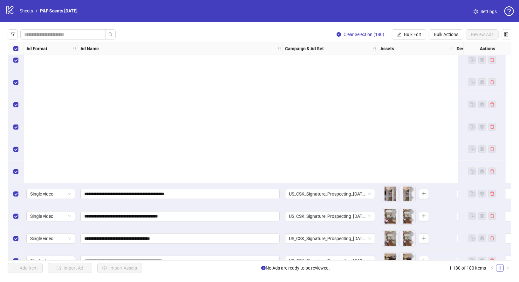
scroll to position [3805, 0]
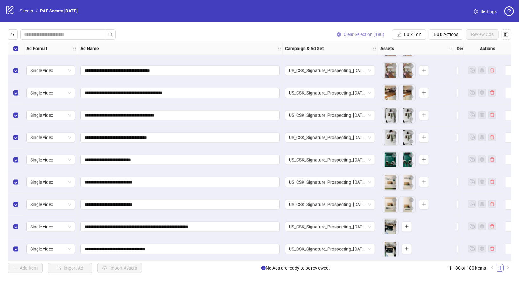
click at [338, 33] on icon "close-circle" at bounding box center [339, 34] width 4 height 4
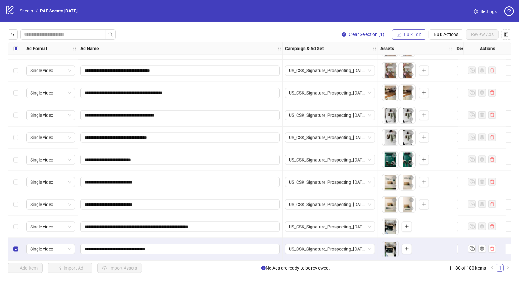
click at [414, 33] on span "Bulk Edit" at bounding box center [412, 34] width 17 height 5
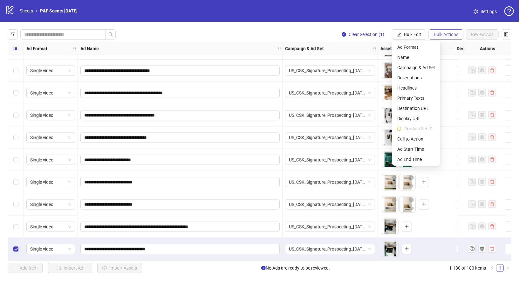
click at [445, 38] on button "Bulk Actions" at bounding box center [446, 34] width 35 height 10
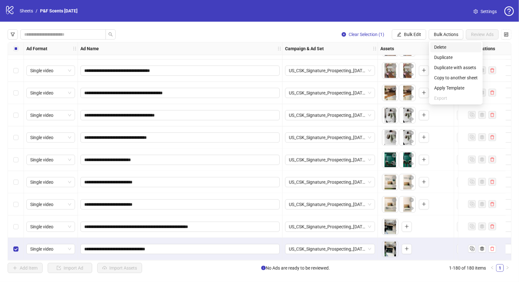
click at [443, 49] on span "Delete" at bounding box center [457, 47] width 44 height 7
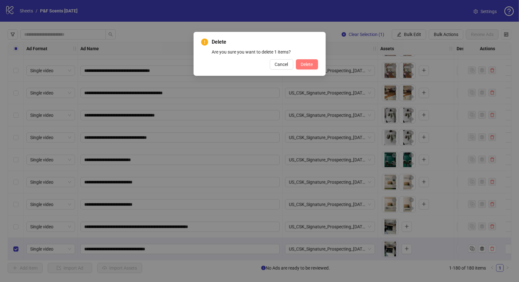
click at [313, 66] on button "Delete" at bounding box center [307, 64] width 22 height 10
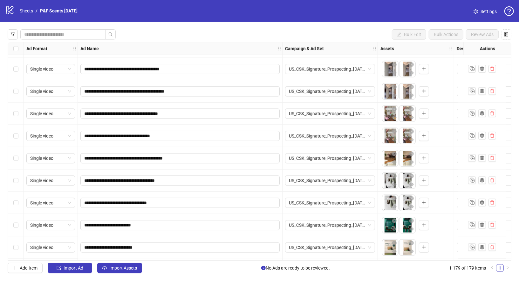
scroll to position [3783, 0]
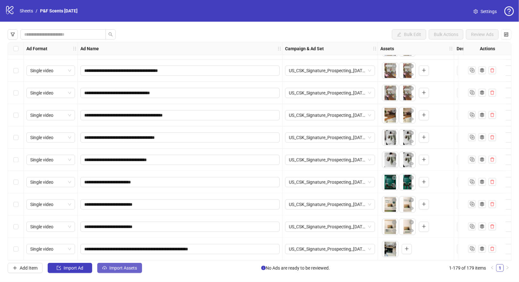
click at [132, 268] on span "Import Assets" at bounding box center [123, 267] width 28 height 5
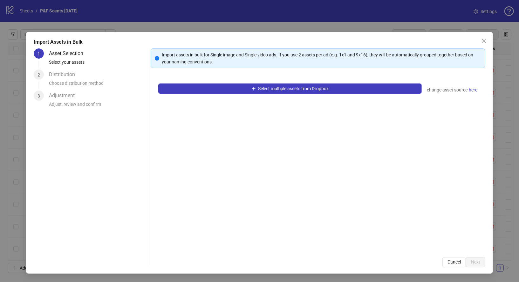
click at [235, 83] on div "Select multiple assets from Dropbox change asset source here" at bounding box center [318, 162] width 335 height 173
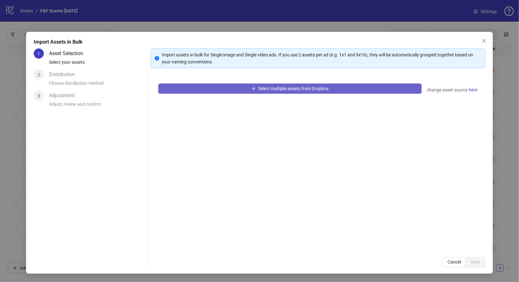
click at [235, 84] on button "Select multiple assets from Dropbox" at bounding box center [290, 88] width 264 height 10
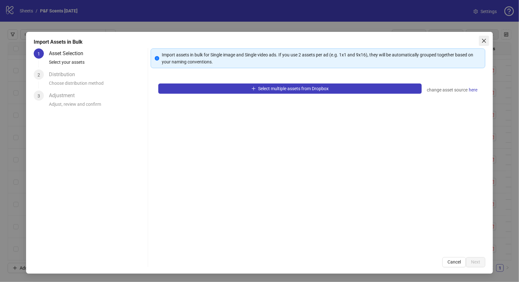
click at [487, 39] on span "Close" at bounding box center [484, 40] width 10 height 5
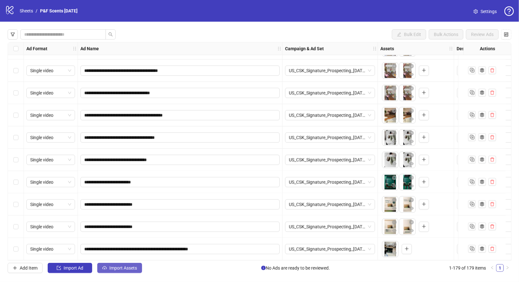
click at [128, 266] on span "Import Assets" at bounding box center [123, 267] width 28 height 5
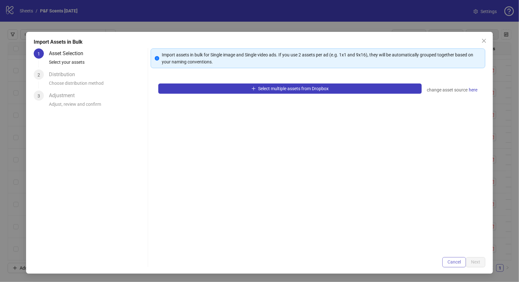
click at [462, 259] on button "Cancel" at bounding box center [455, 262] width 24 height 10
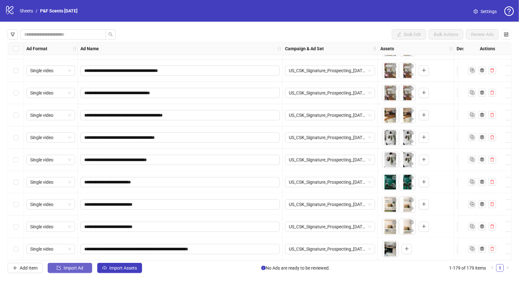
click at [60, 268] on icon "import" at bounding box center [59, 267] width 4 height 4
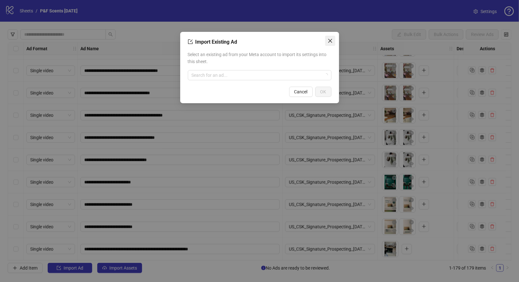
click at [330, 40] on icon "close" at bounding box center [330, 41] width 4 height 4
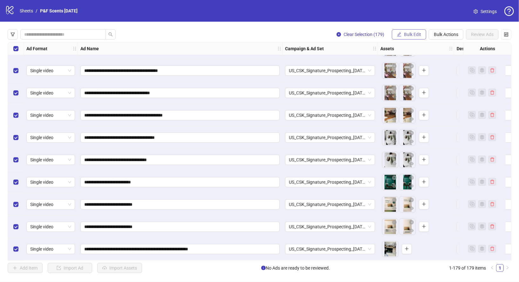
click at [409, 33] on span "Bulk Edit" at bounding box center [412, 34] width 17 height 5
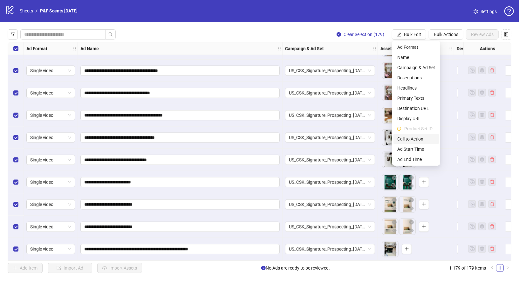
click at [405, 139] on span "Call to Action" at bounding box center [417, 138] width 38 height 7
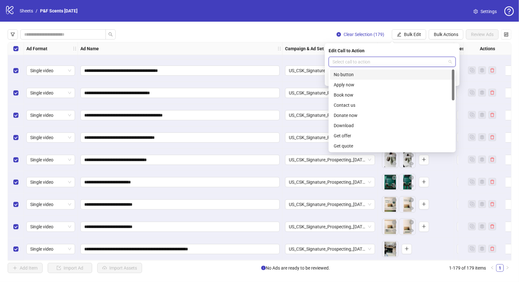
click at [339, 64] on input "search" at bounding box center [390, 62] width 114 height 10
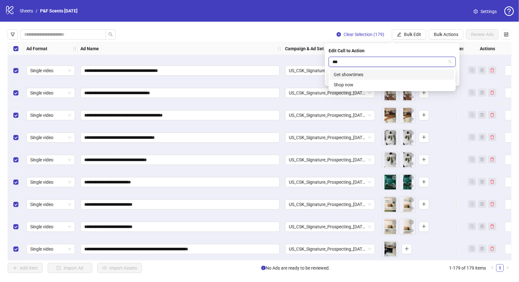
type input "****"
click at [344, 73] on div "Shop now" at bounding box center [392, 74] width 117 height 7
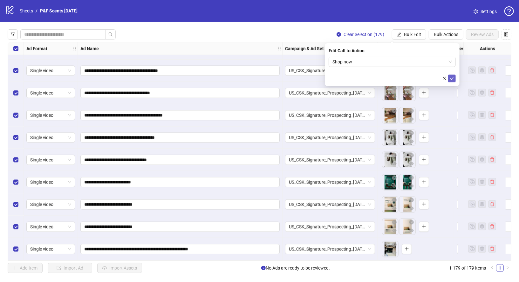
click at [452, 75] on button "submit" at bounding box center [452, 78] width 8 height 8
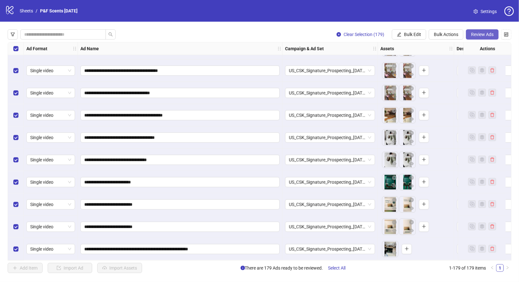
click at [486, 32] on span "Review Ads" at bounding box center [482, 34] width 23 height 5
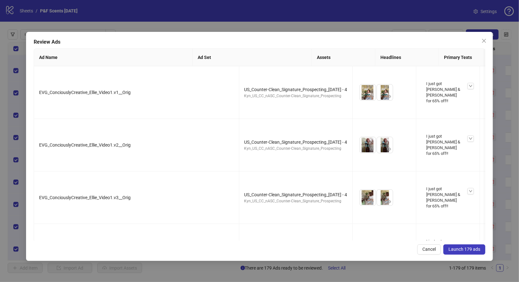
click at [463, 248] on span "Launch 179 ads" at bounding box center [465, 248] width 32 height 5
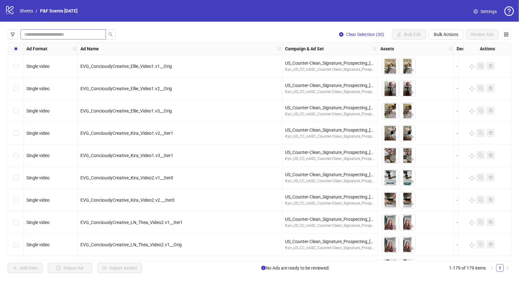
scroll to position [0, 270]
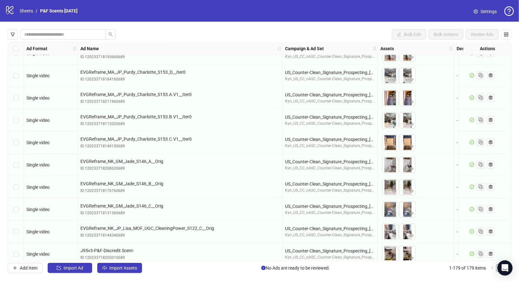
scroll to position [843, 0]
